Goal: Complete application form

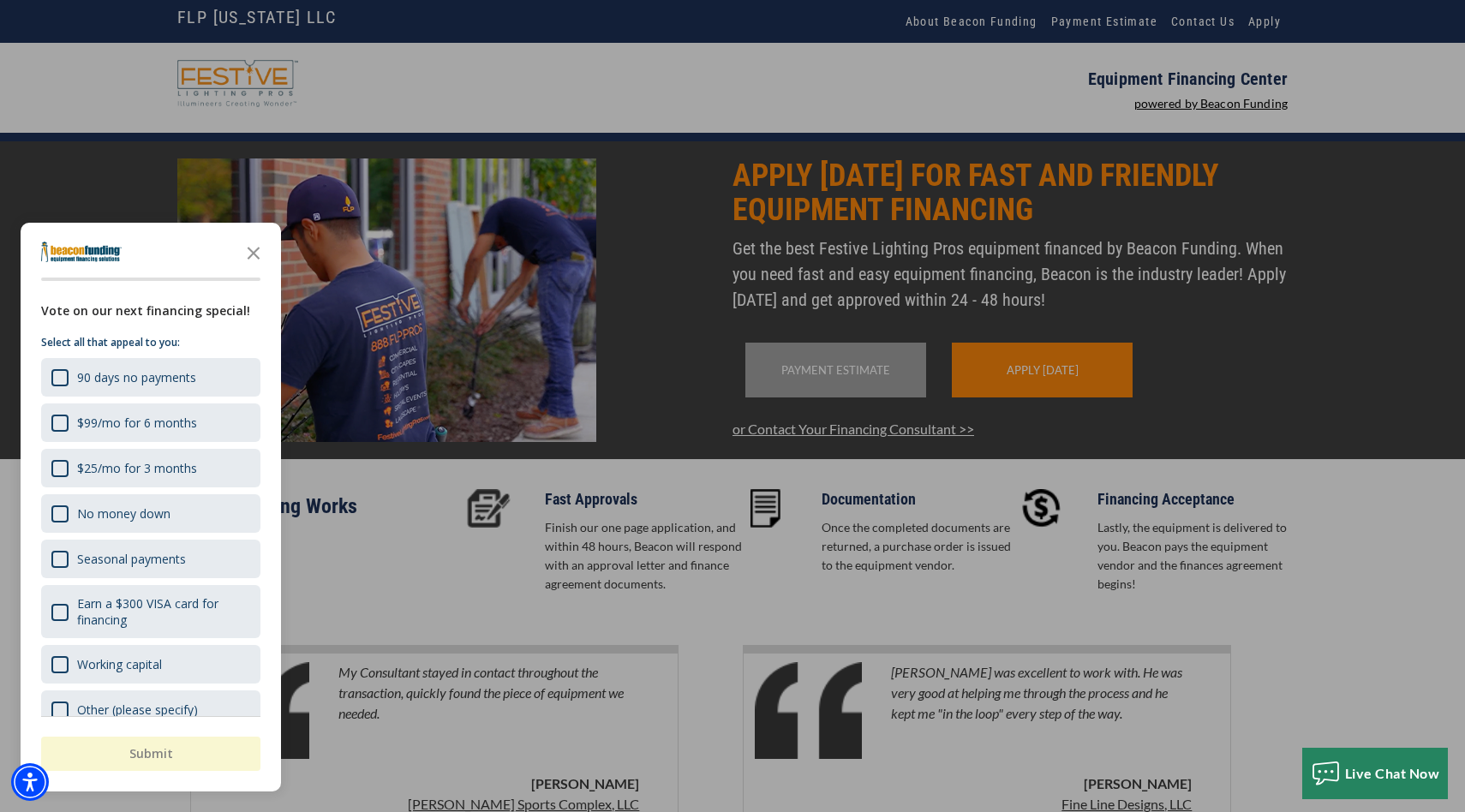
click at [1026, 244] on div "button" at bounding box center [732, 406] width 1465 height 812
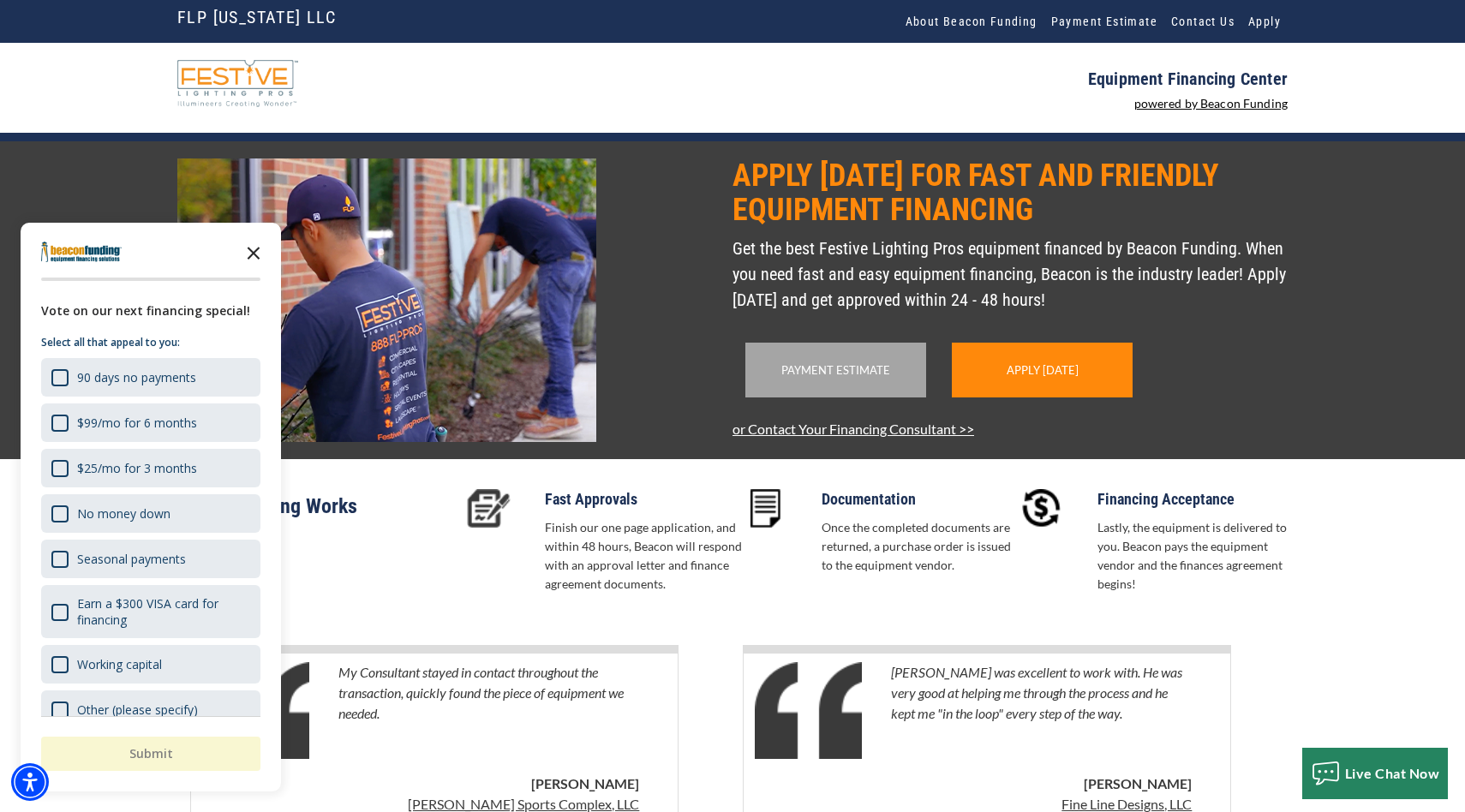
click at [261, 252] on icon "Close the survey" at bounding box center [253, 252] width 34 height 34
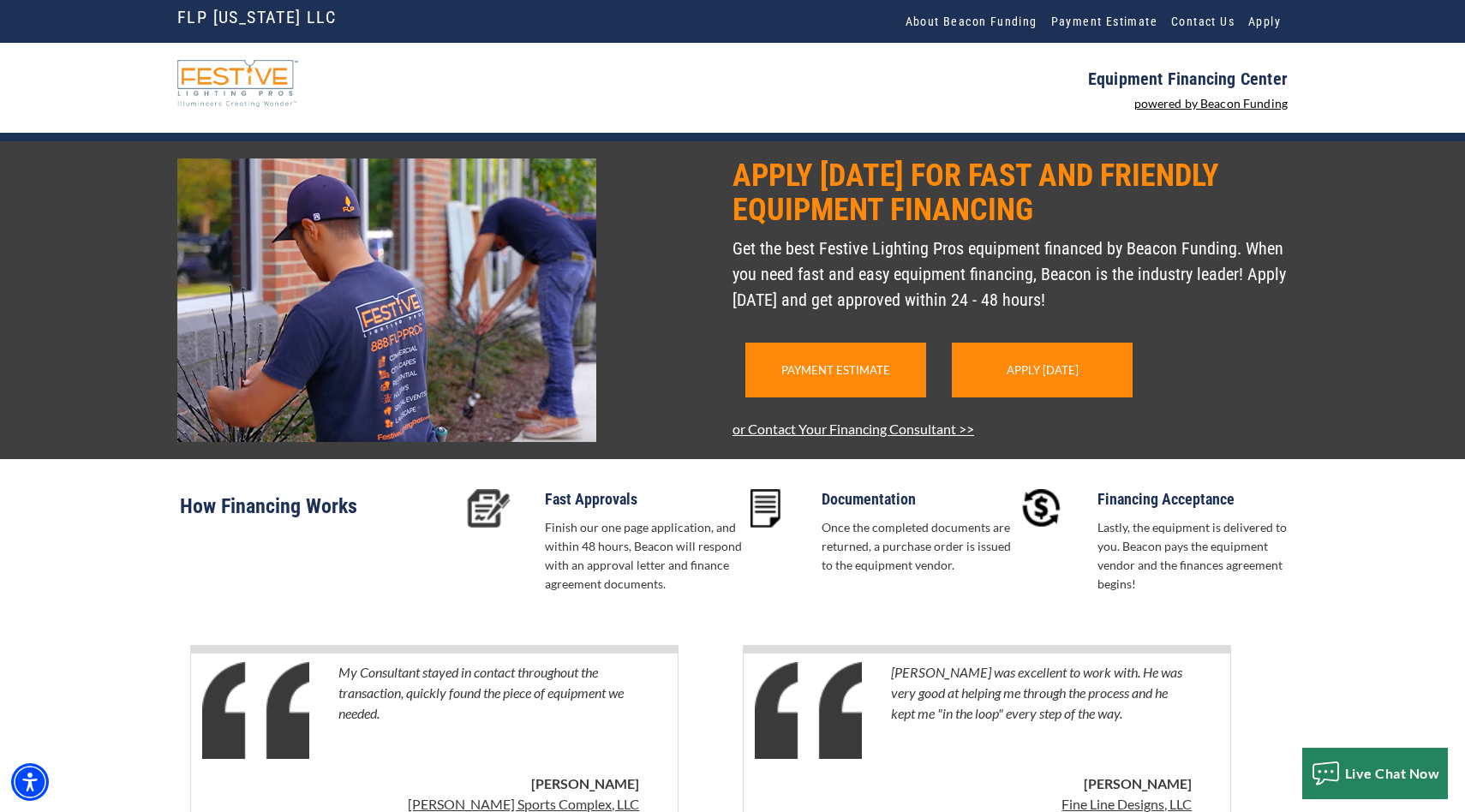
click at [872, 397] on div "Payment Estimate" at bounding box center [836, 370] width 181 height 55
click at [872, 377] on link "Payment Estimate" at bounding box center [836, 370] width 109 height 13
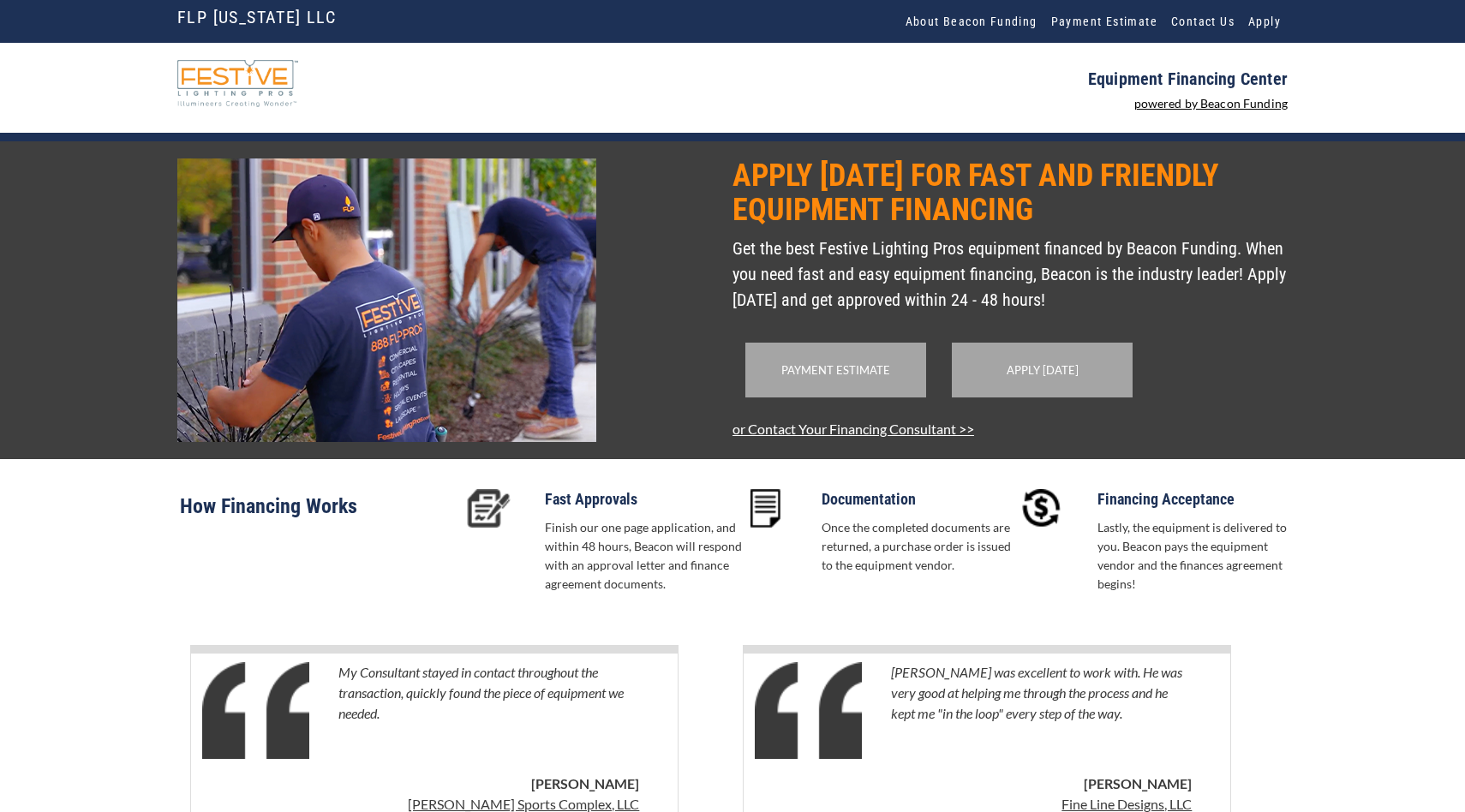
click at [1083, 419] on div "Payment Estimate Apply Today" at bounding box center [1010, 370] width 555 height 98
click at [1059, 377] on link "Apply Today" at bounding box center [1042, 370] width 72 height 13
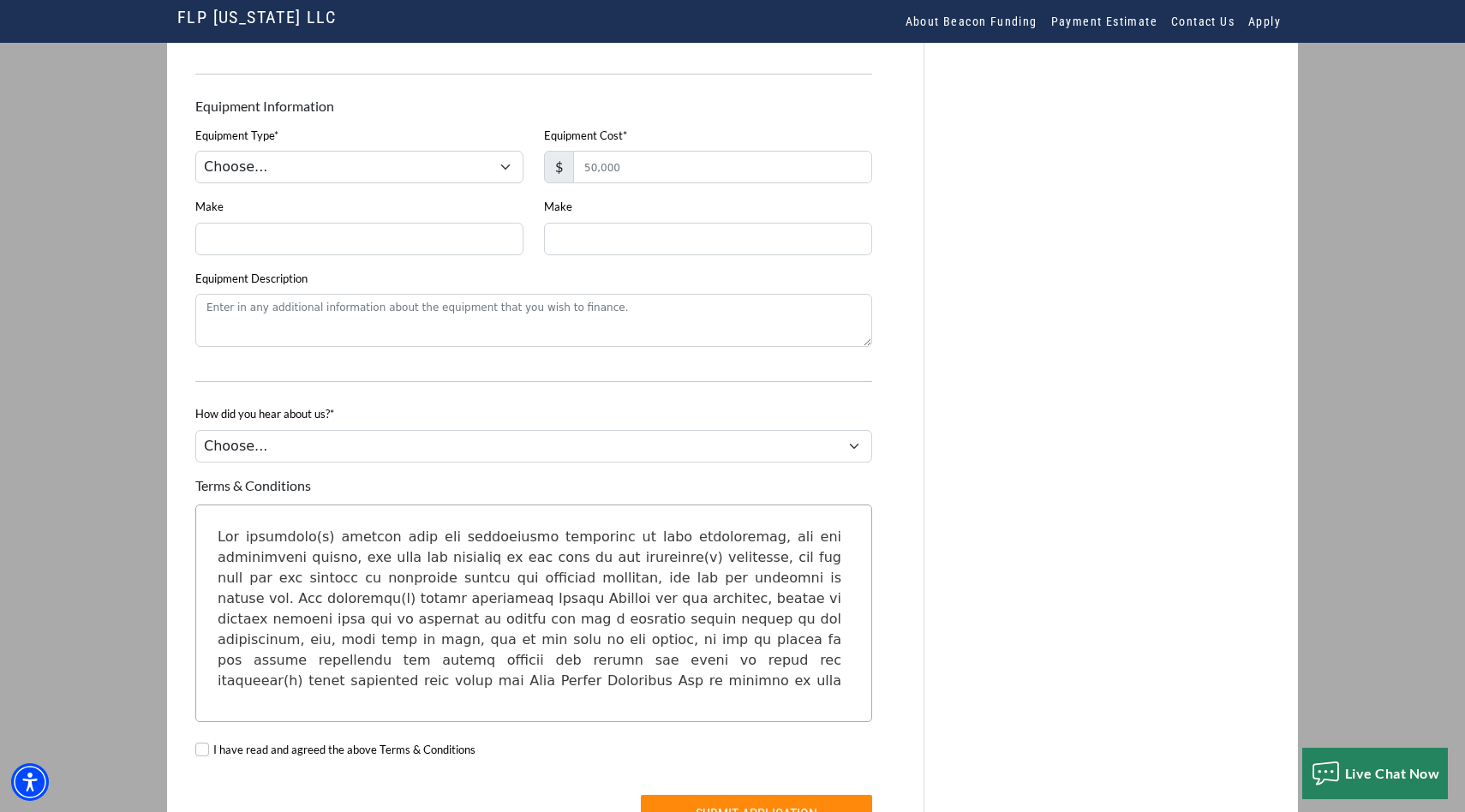
scroll to position [1354, 0]
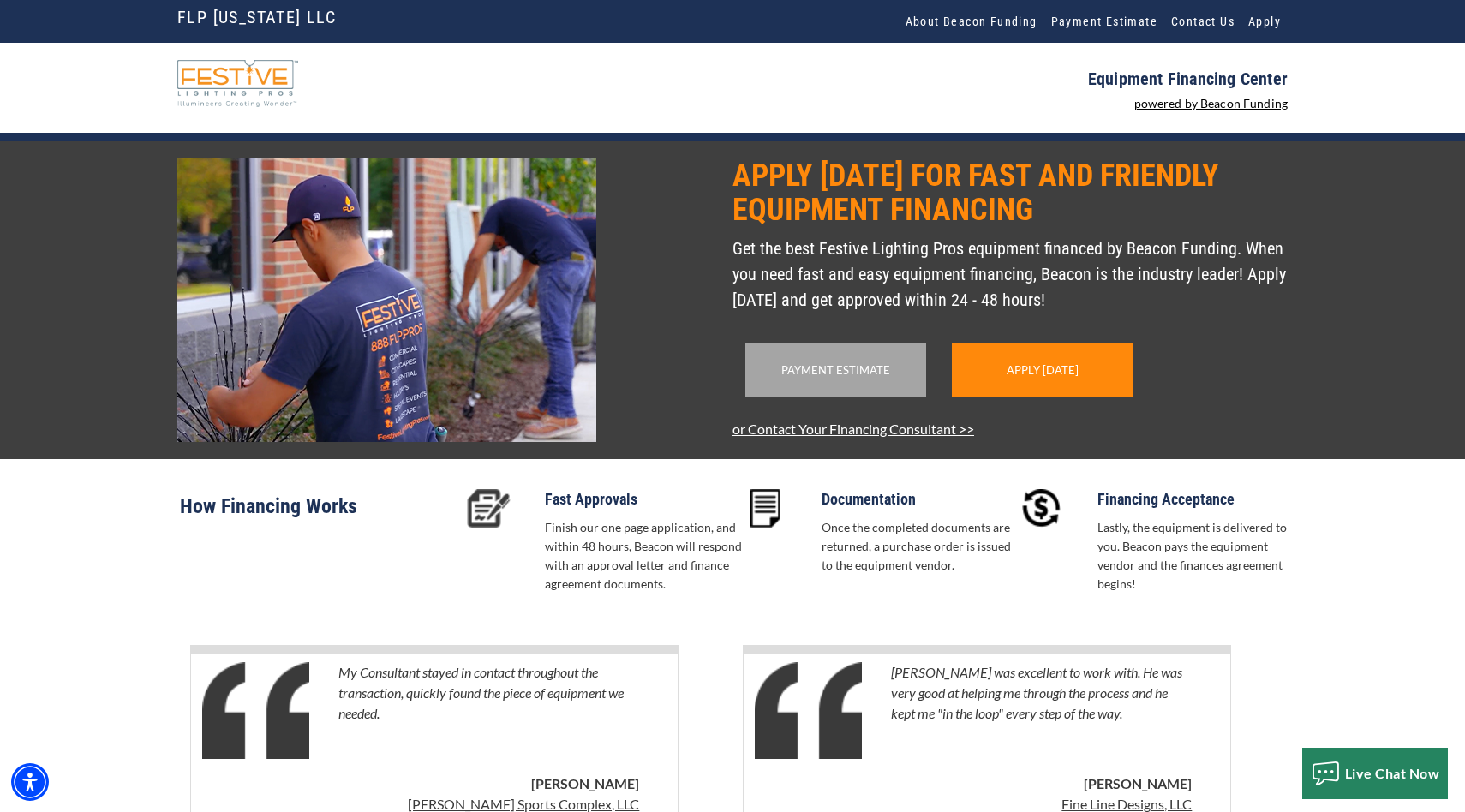
scroll to position [130, 0]
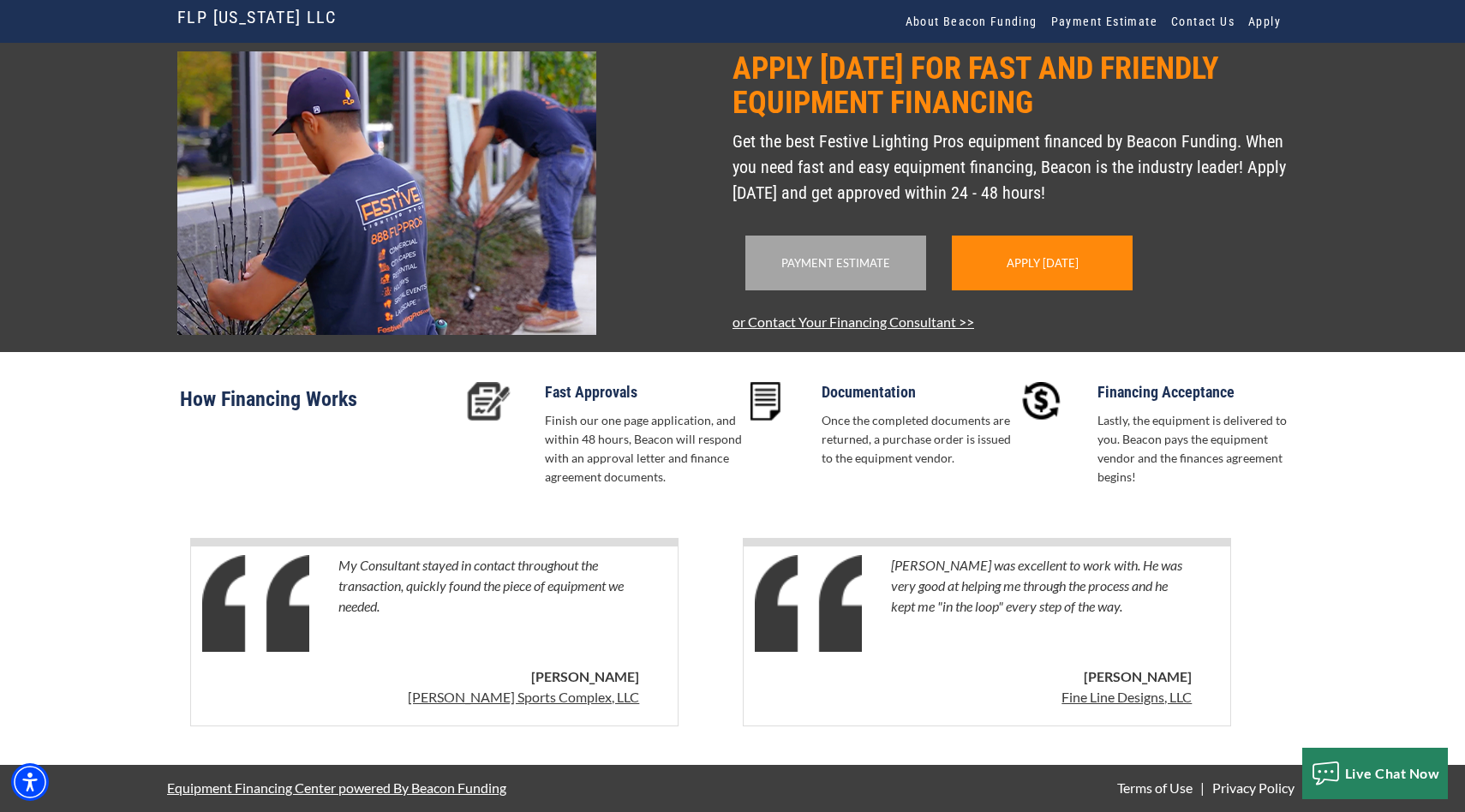
drag, startPoint x: 662, startPoint y: 189, endPoint x: 678, endPoint y: 167, distance: 27.2
click at [664, 188] on div at bounding box center [450, 192] width 566 height 284
